Goal: Task Accomplishment & Management: Use online tool/utility

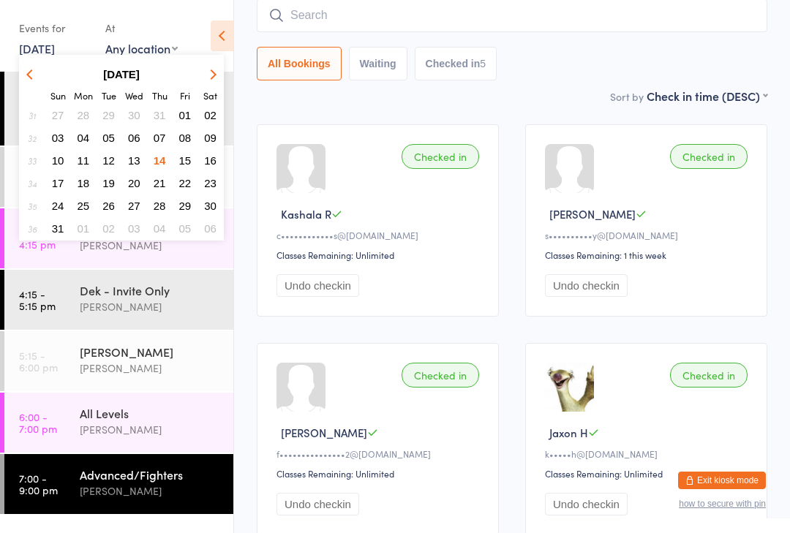
click at [186, 158] on span "15" at bounding box center [185, 160] width 12 height 12
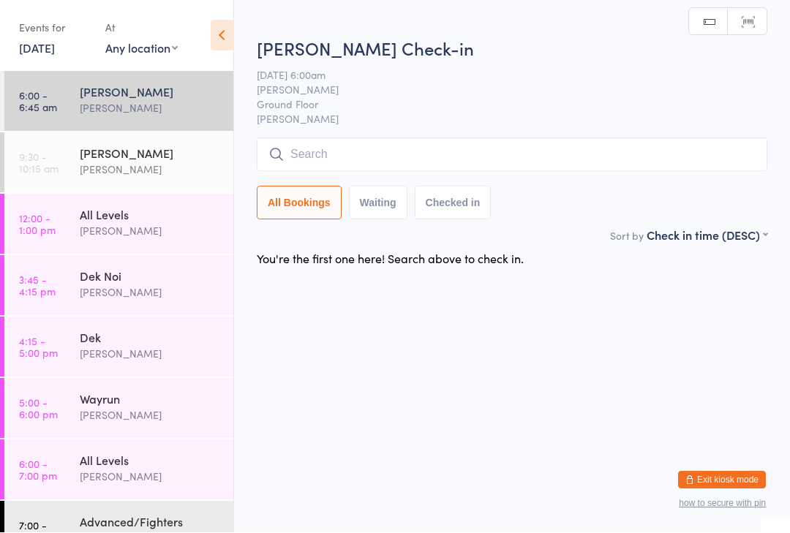
click at [405, 152] on input "search" at bounding box center [512, 155] width 510 height 34
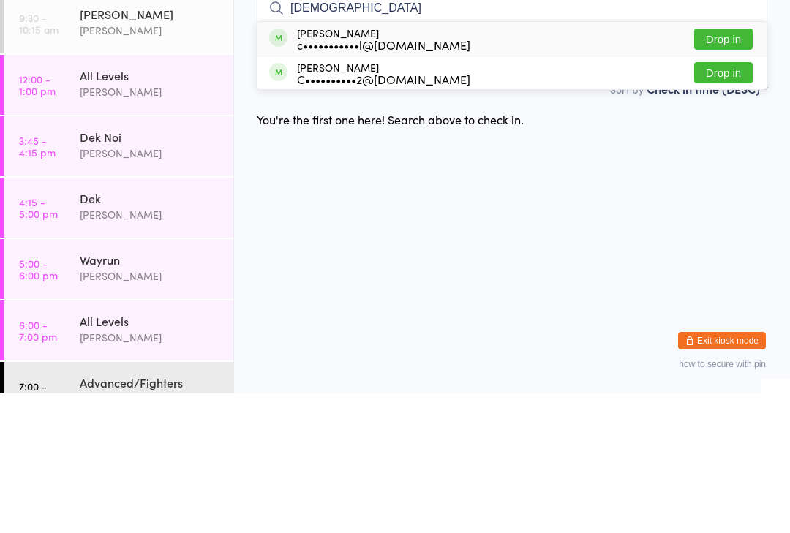
type input "[DEMOGRAPHIC_DATA]"
click at [741, 168] on button "Drop in" at bounding box center [723, 178] width 58 height 21
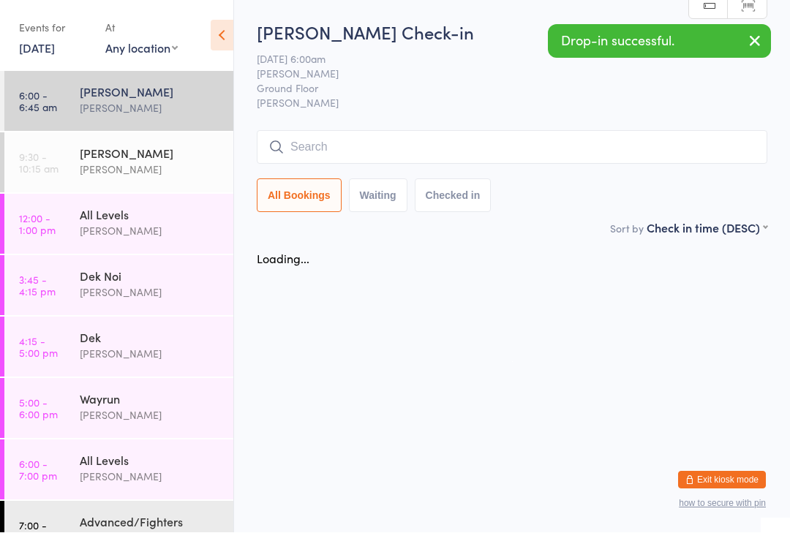
scroll to position [1, 0]
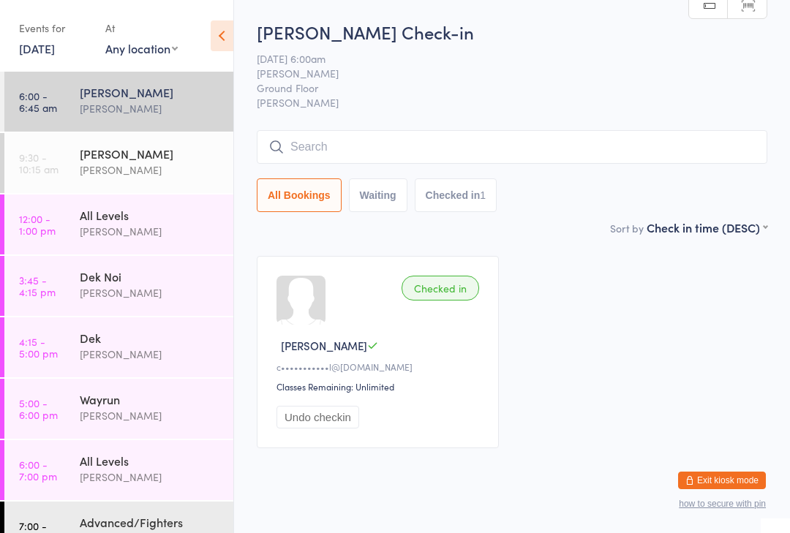
click at [506, 145] on input "search" at bounding box center [512, 147] width 510 height 34
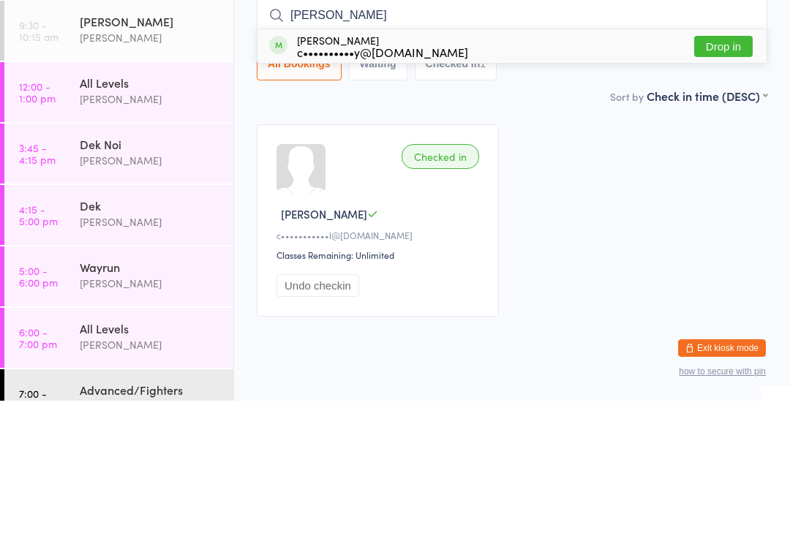
type input "[PERSON_NAME]"
click at [729, 168] on button "Drop in" at bounding box center [723, 178] width 58 height 21
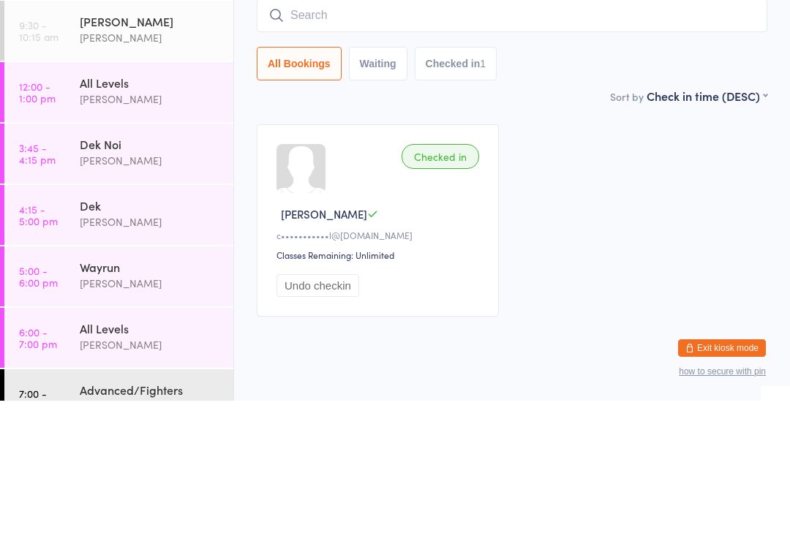
scroll to position [36, 0]
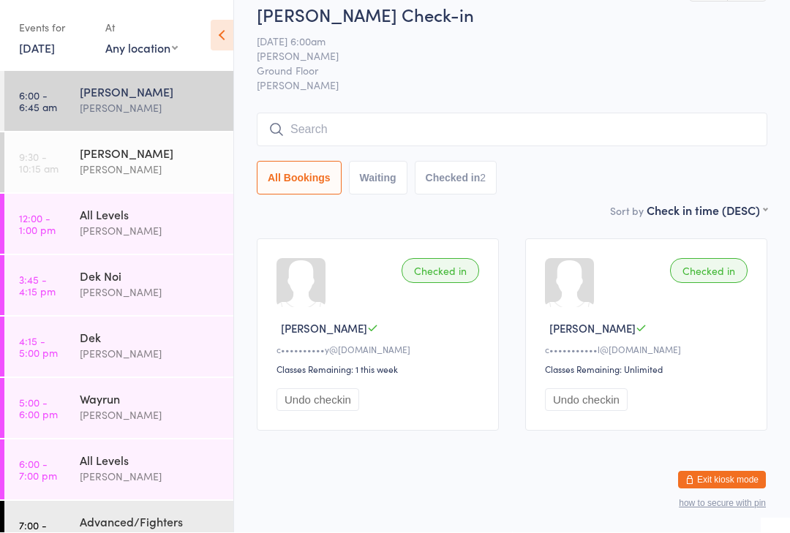
click at [329, 113] on input "search" at bounding box center [512, 130] width 510 height 34
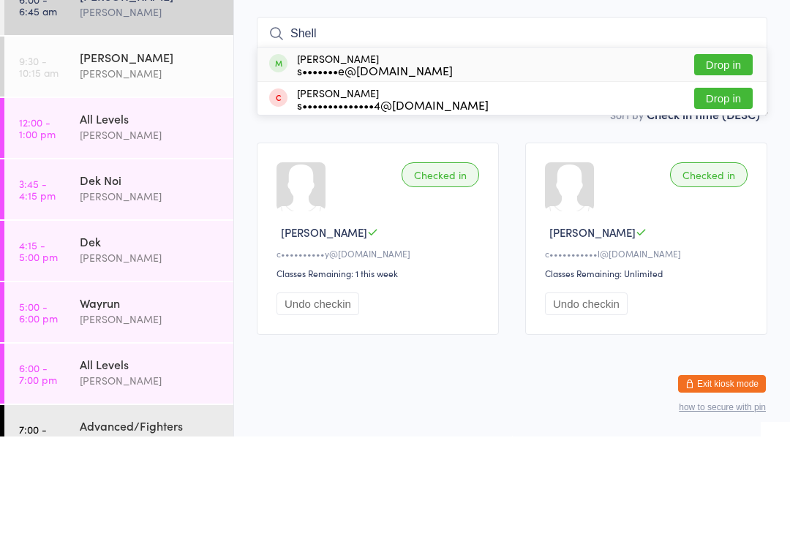
type input "Shell"
click at [731, 151] on button "Drop in" at bounding box center [723, 161] width 58 height 21
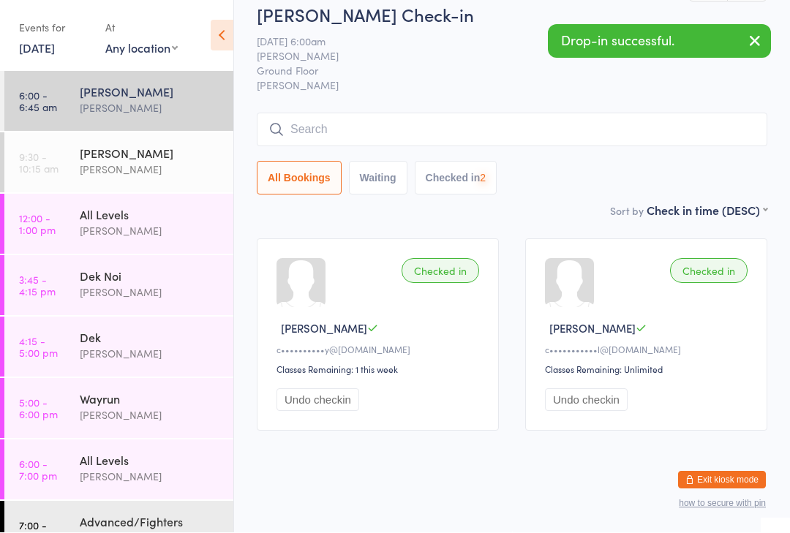
scroll to position [37, 0]
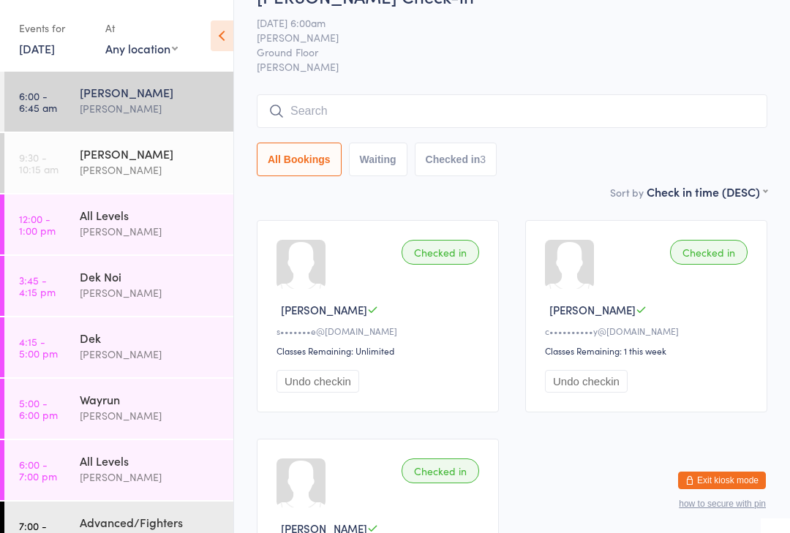
click at [672, 119] on input "search" at bounding box center [512, 111] width 510 height 34
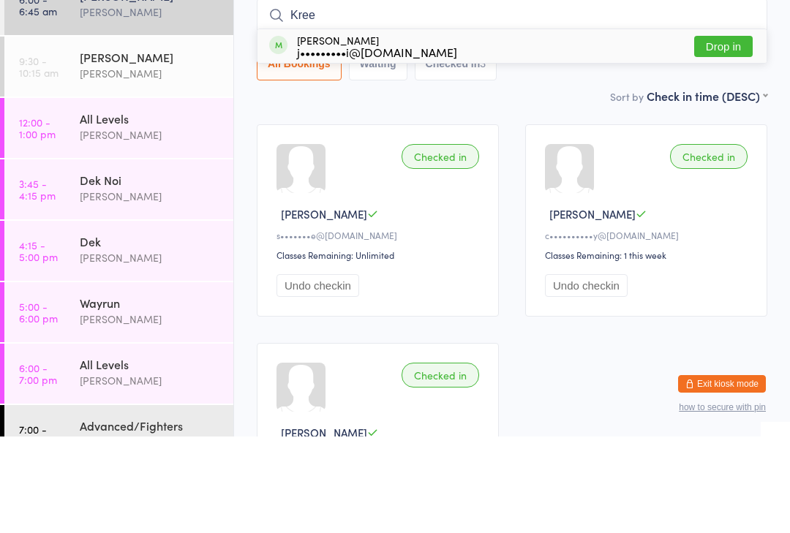
type input "Kree"
click at [720, 132] on button "Drop in" at bounding box center [723, 142] width 58 height 21
